Goal: Information Seeking & Learning: Learn about a topic

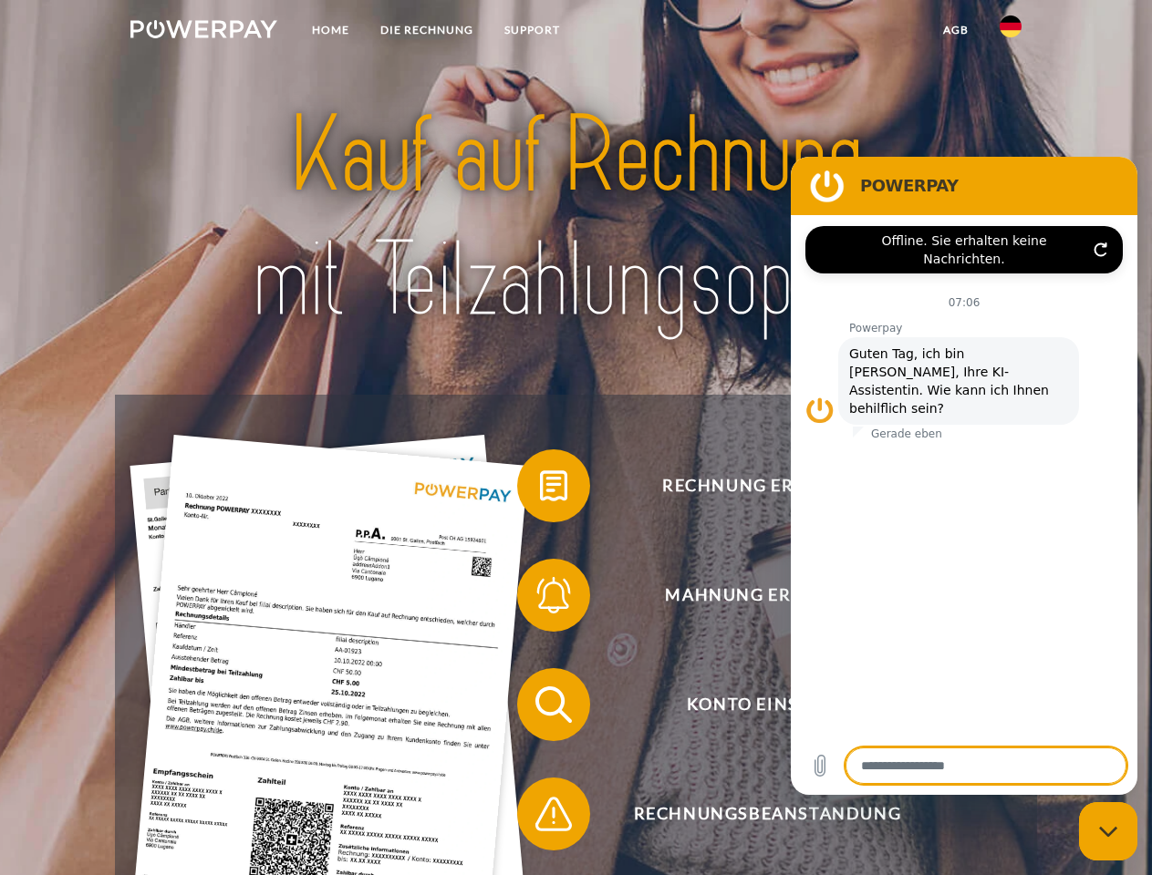
click at [203, 32] on img at bounding box center [203, 29] width 147 height 18
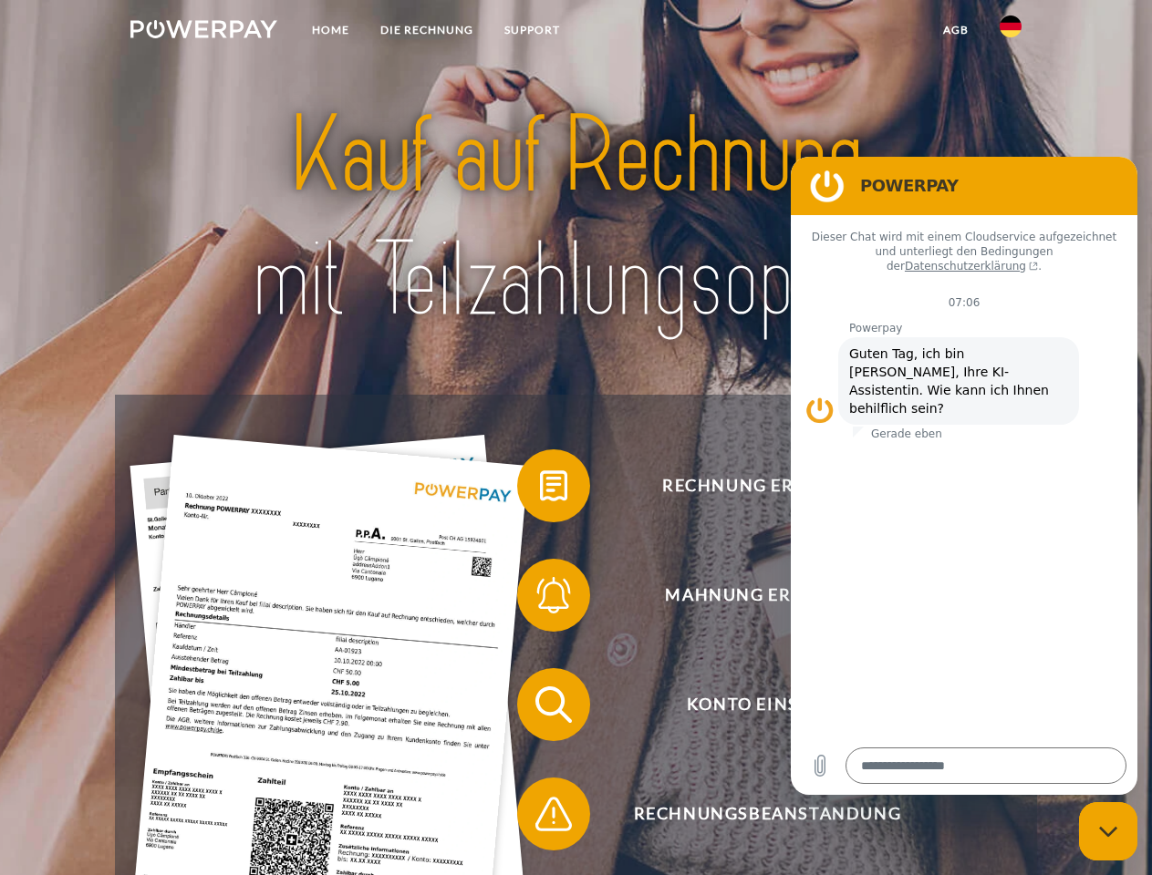
click at [1010, 32] on img at bounding box center [1010, 26] width 22 height 22
click at [955, 30] on link "agb" at bounding box center [955, 30] width 57 height 33
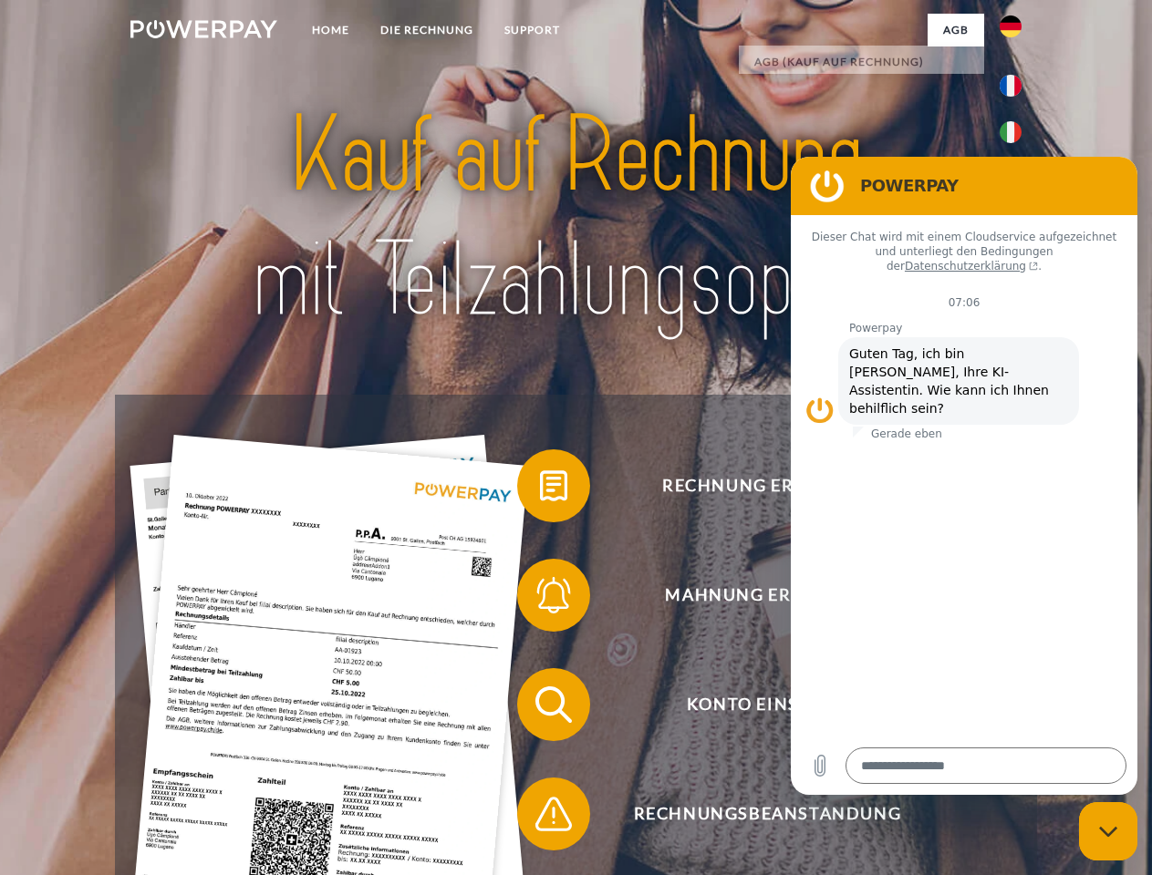
click at [540, 490] on span at bounding box center [525, 485] width 91 height 91
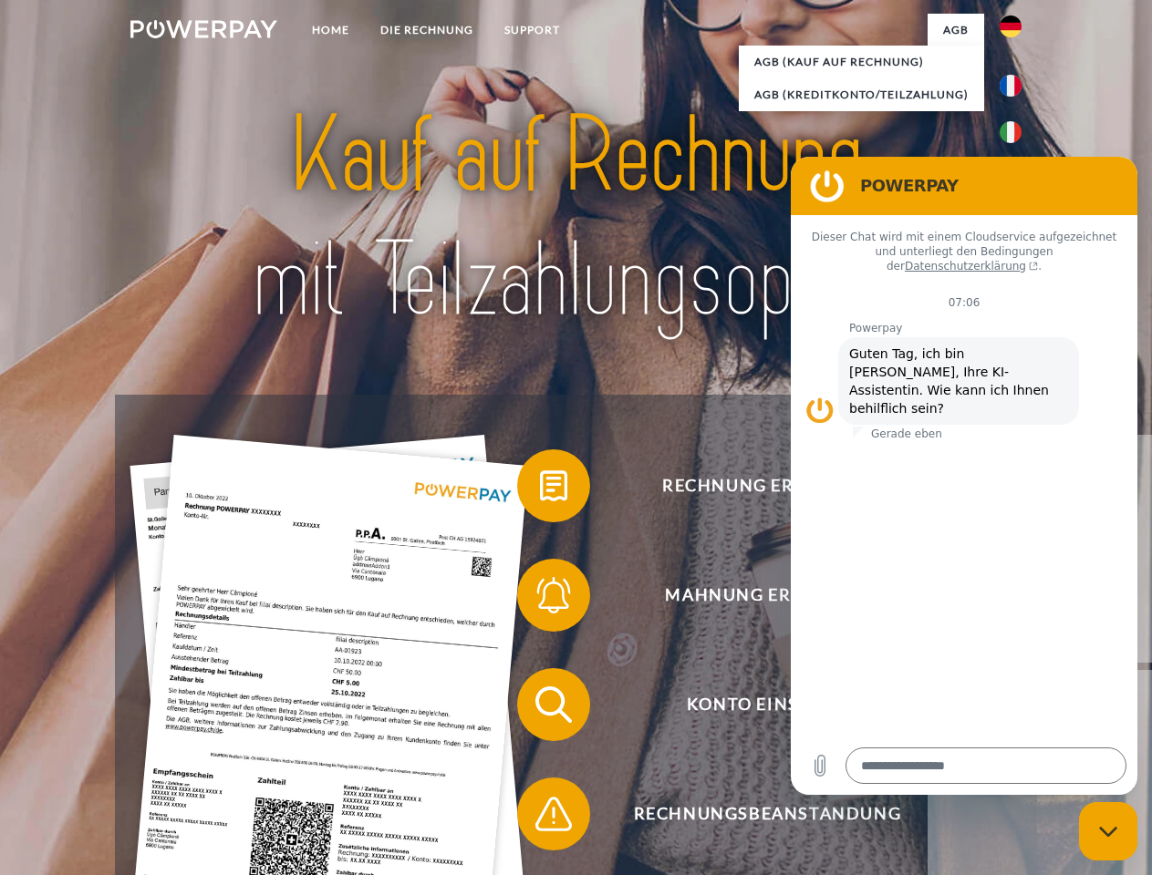
click at [540, 599] on div "Rechnung erhalten? Mahnung erhalten? Konto einsehen" at bounding box center [575, 759] width 921 height 729
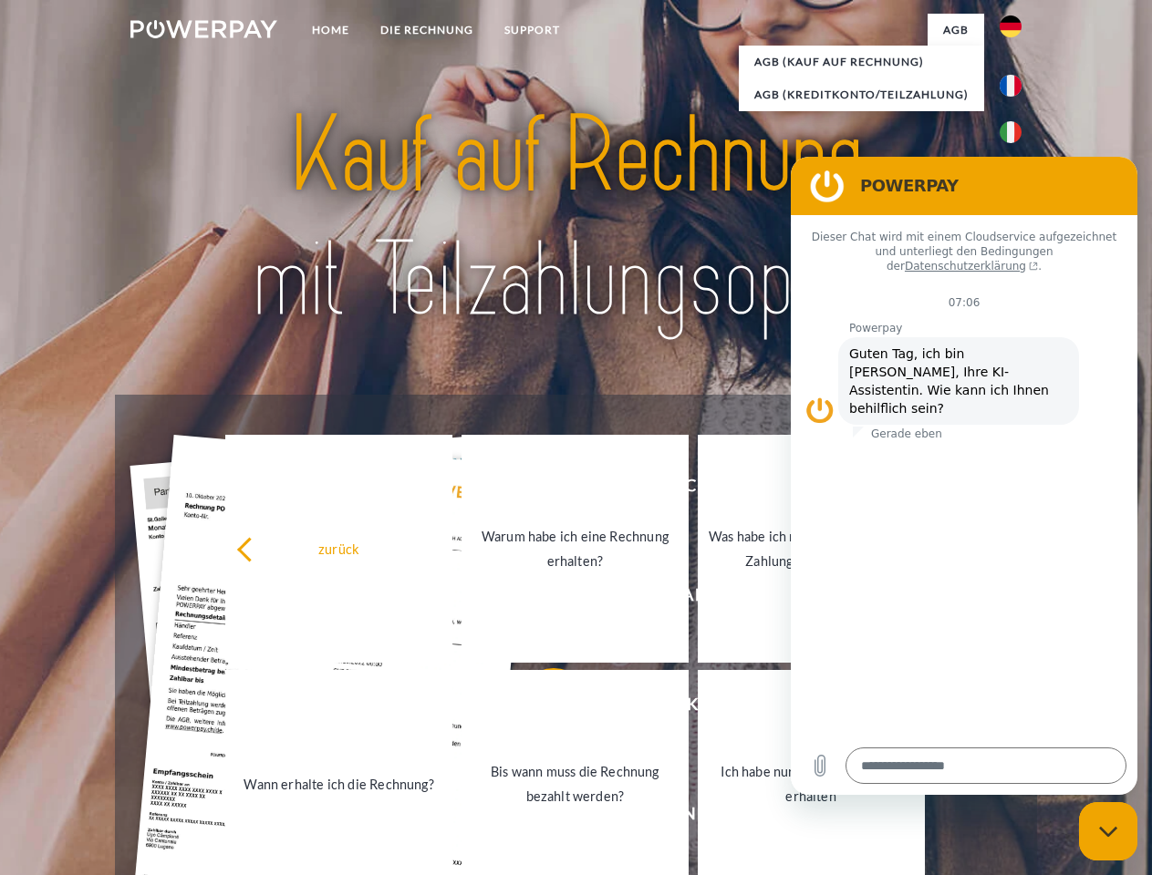
click at [540, 708] on link "Bis wann muss die Rechnung bezahlt werden?" at bounding box center [574, 784] width 227 height 228
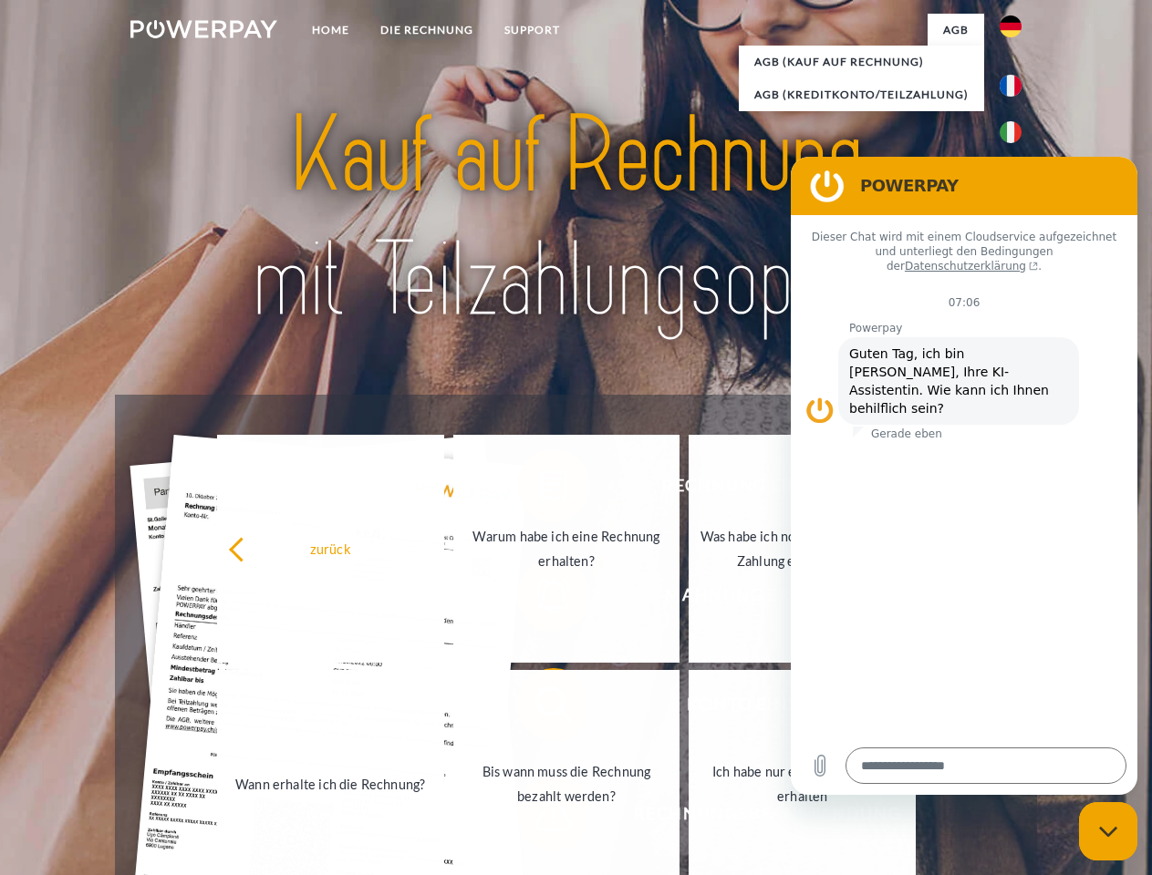
click at [540, 818] on span at bounding box center [525, 814] width 91 height 91
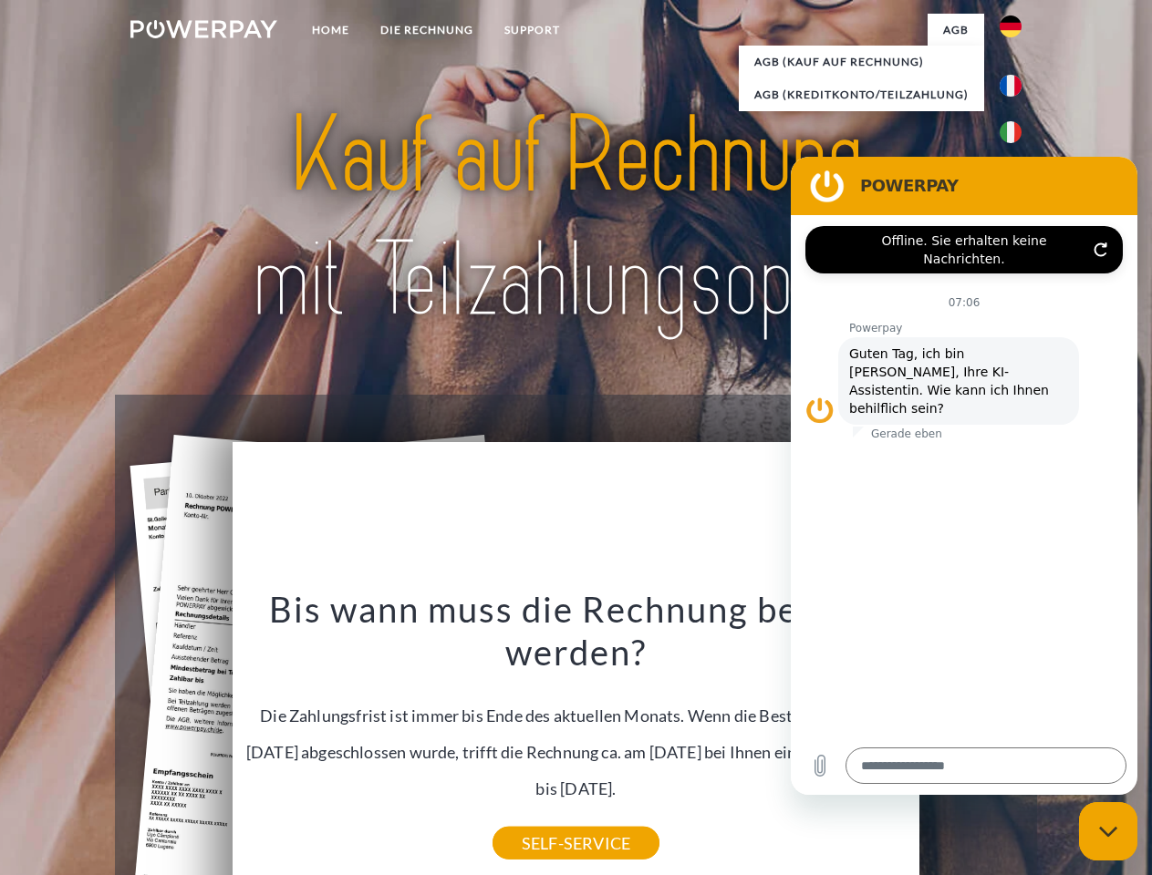
click at [1108, 832] on icon "Messaging-Fenster schließen" at bounding box center [1108, 832] width 19 height 12
type textarea "*"
